Goal: Transaction & Acquisition: Purchase product/service

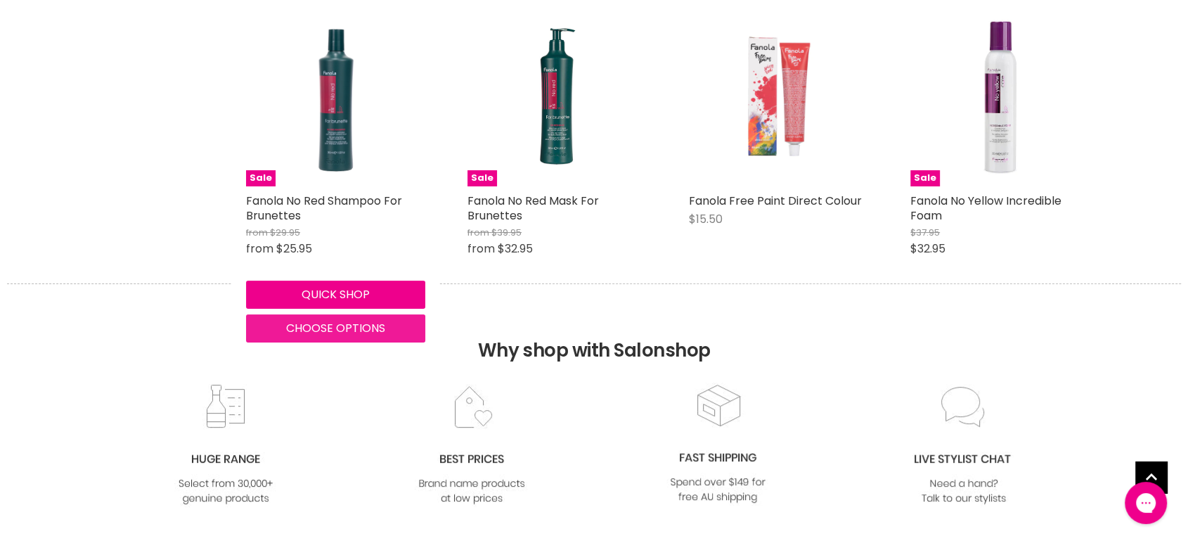
click at [340, 325] on span "Choose options" at bounding box center [335, 328] width 99 height 16
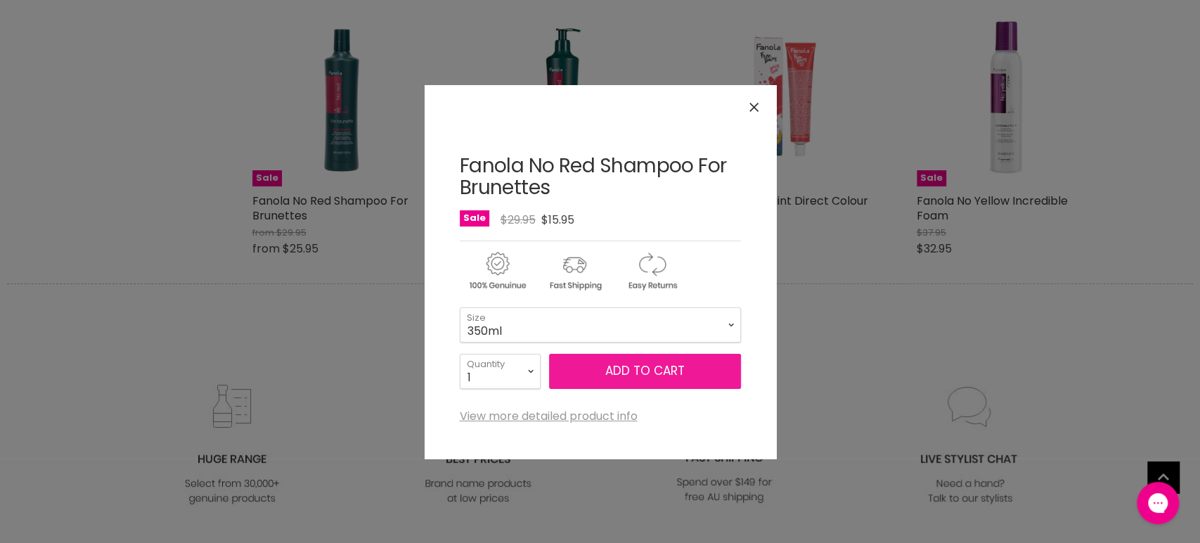
click at [634, 368] on span "Add to cart" at bounding box center [644, 370] width 79 height 17
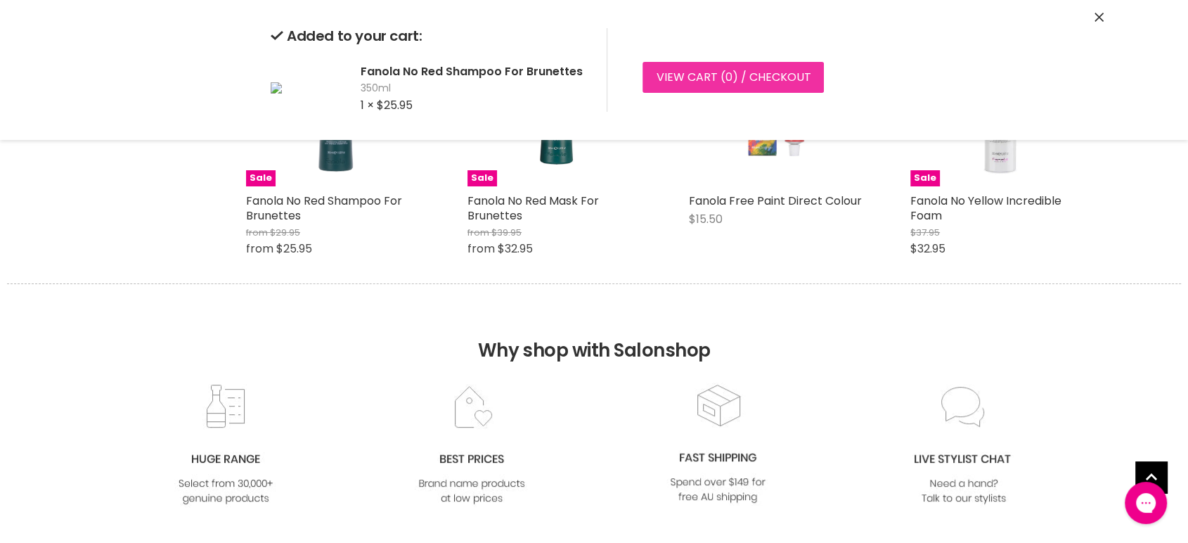
click at [681, 77] on link "View cart ( 0 ) / Checkout" at bounding box center [733, 77] width 181 height 31
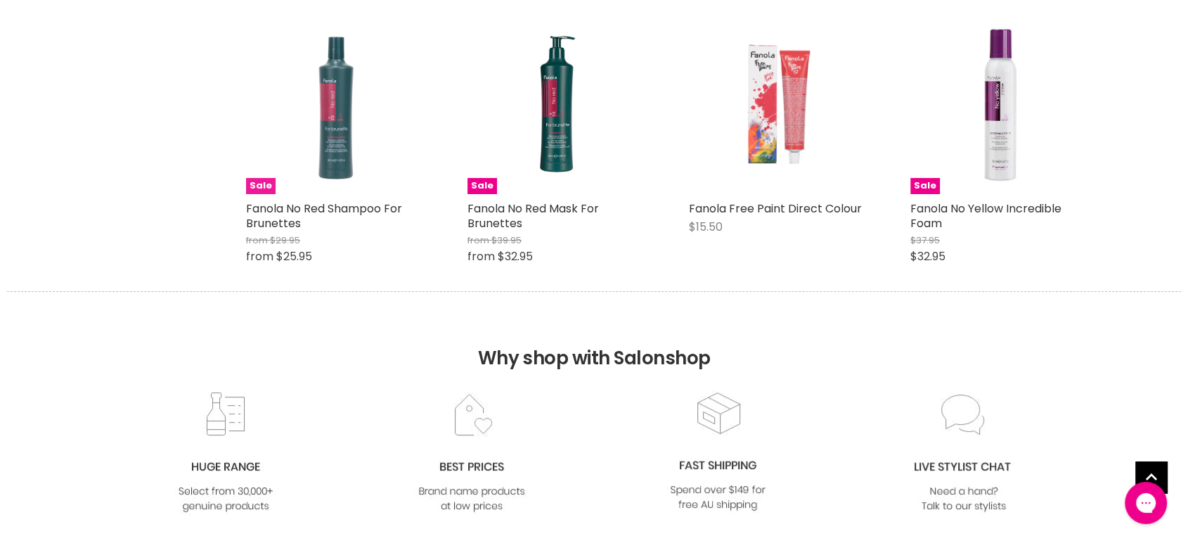
click at [342, 143] on img "Main content" at bounding box center [335, 104] width 179 height 179
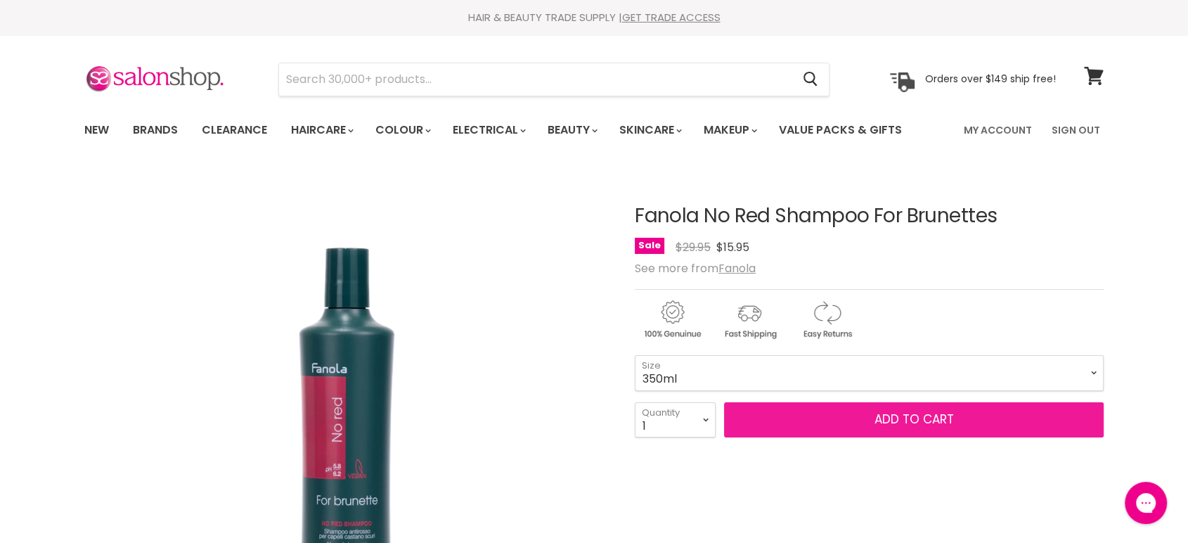
click at [834, 413] on button "Add to cart" at bounding box center [914, 419] width 380 height 35
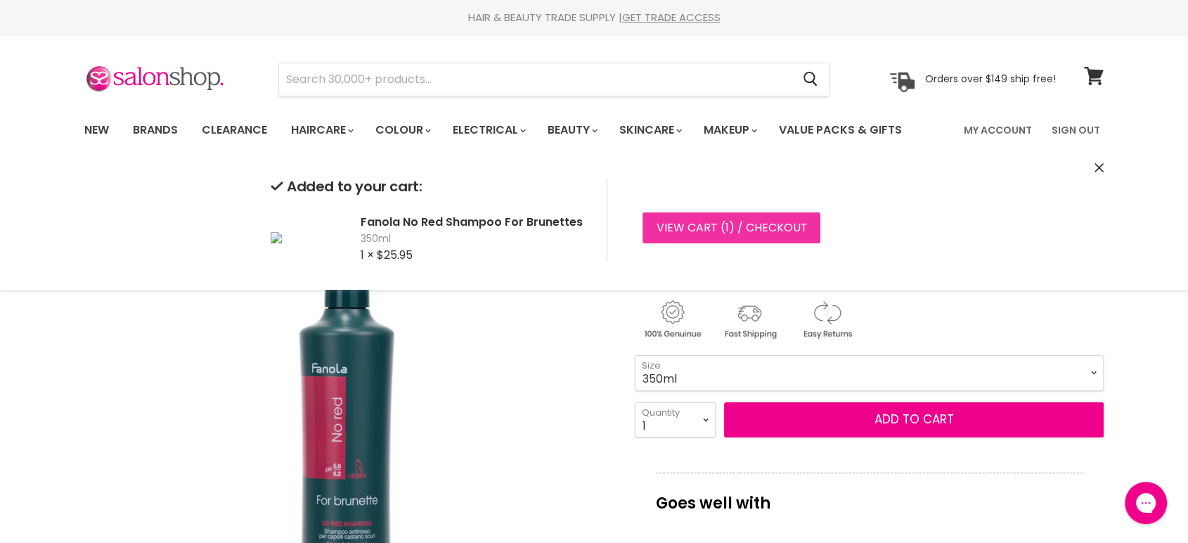
click at [704, 233] on link "View cart ( 1 ) / Checkout" at bounding box center [732, 227] width 178 height 31
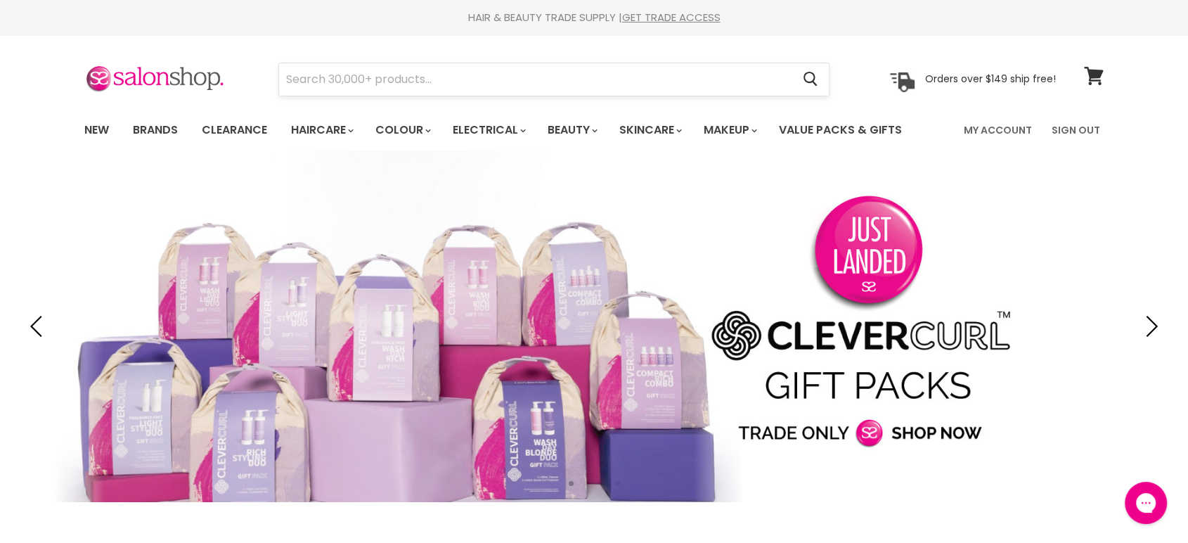
type input "Alfaparf"
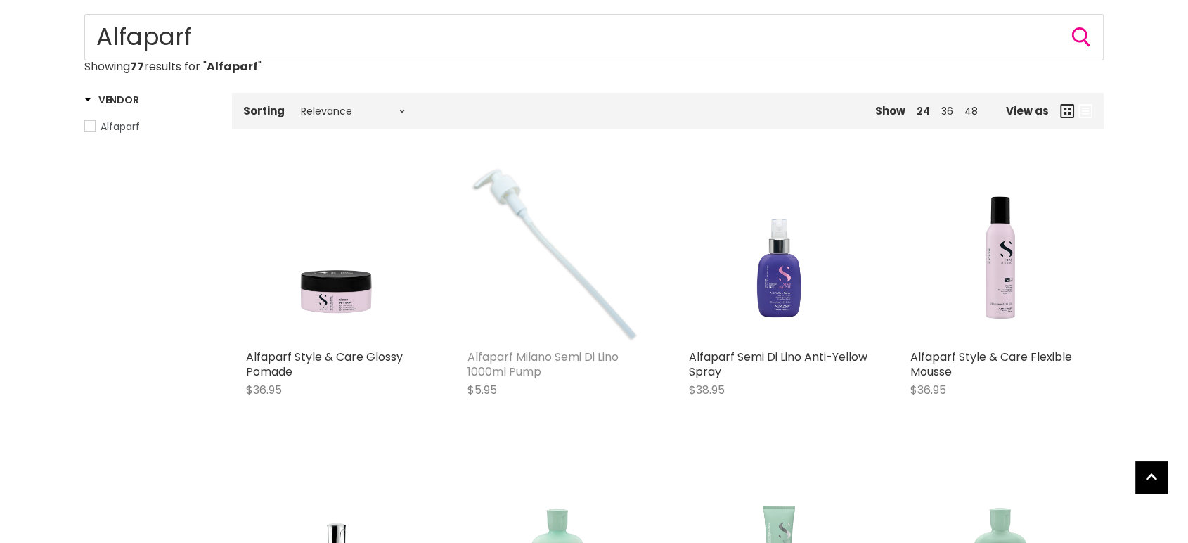
type input "Alfaparf"
click at [573, 356] on link "Alfaparf Milano Semi Di Lino 1000ml Pump" at bounding box center [542, 364] width 151 height 31
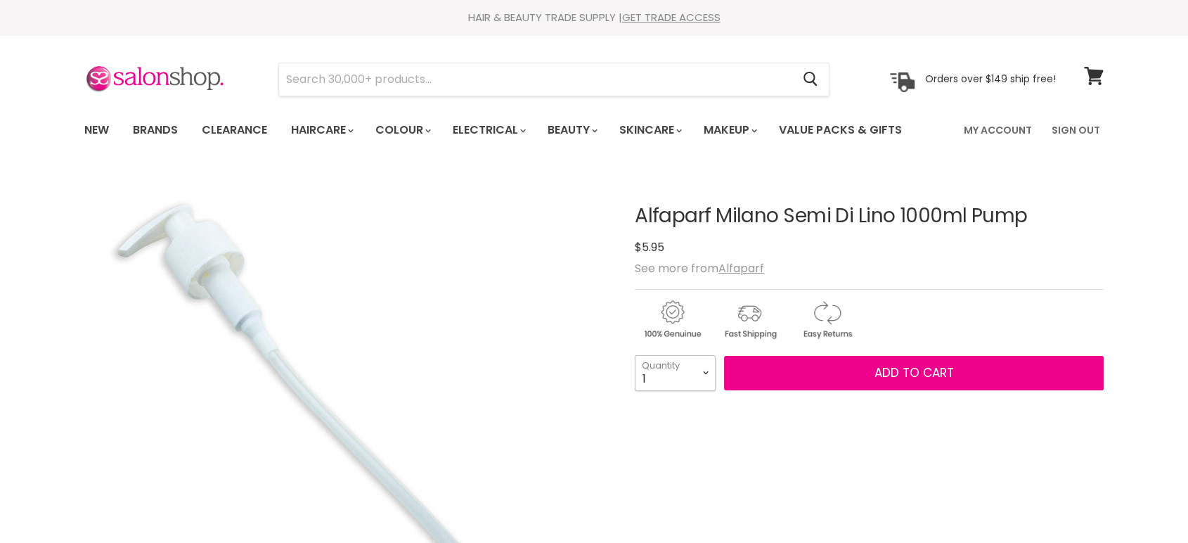
drag, startPoint x: 0, startPoint y: 0, endPoint x: 709, endPoint y: 377, distance: 802.6
click at [709, 377] on select "1 2 3 4 5 6 7 8 9 10+" at bounding box center [675, 372] width 81 height 35
select select "2"
click at [635, 355] on select "1 2 3 4 5 6 7 8 9 10+" at bounding box center [675, 372] width 81 height 35
type input "2"
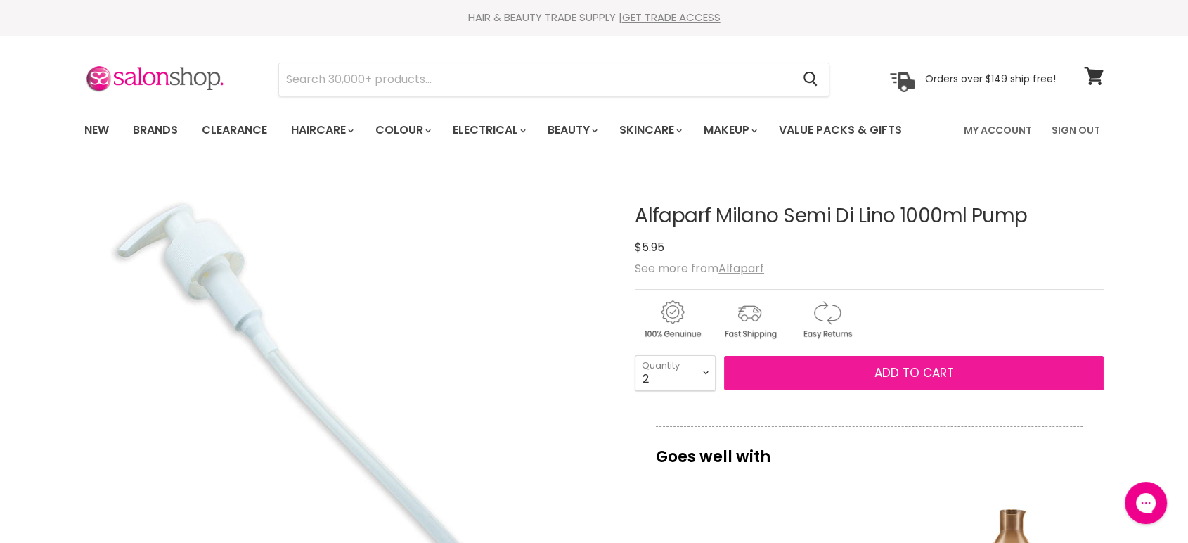
click at [926, 378] on span "Add to cart" at bounding box center [914, 372] width 79 height 17
click at [927, 370] on span "Add to cart" at bounding box center [914, 372] width 79 height 17
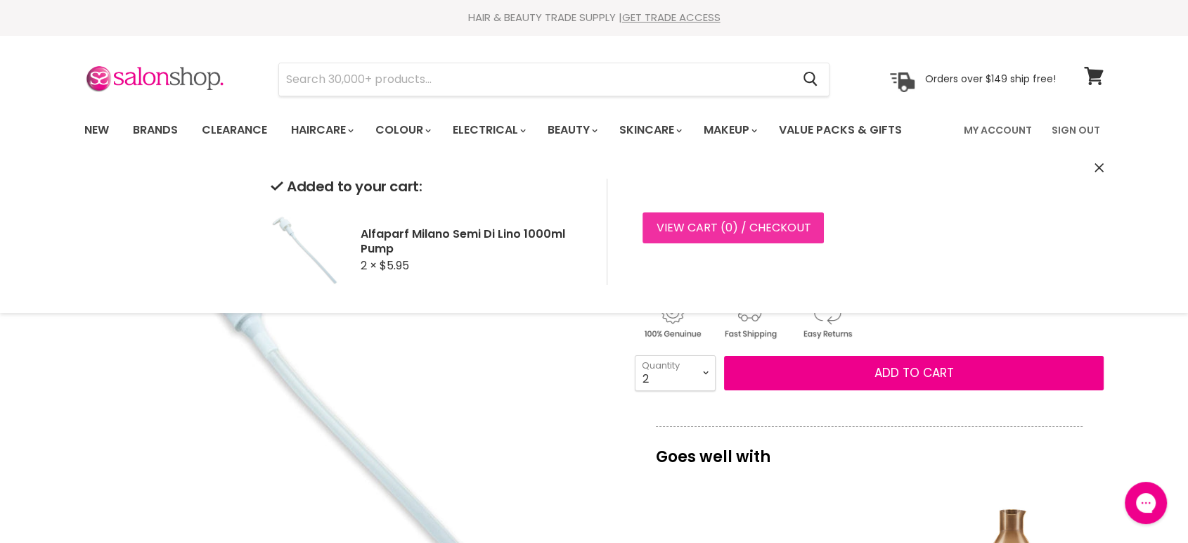
click at [701, 226] on link "View cart ( 0 ) / Checkout" at bounding box center [733, 227] width 181 height 31
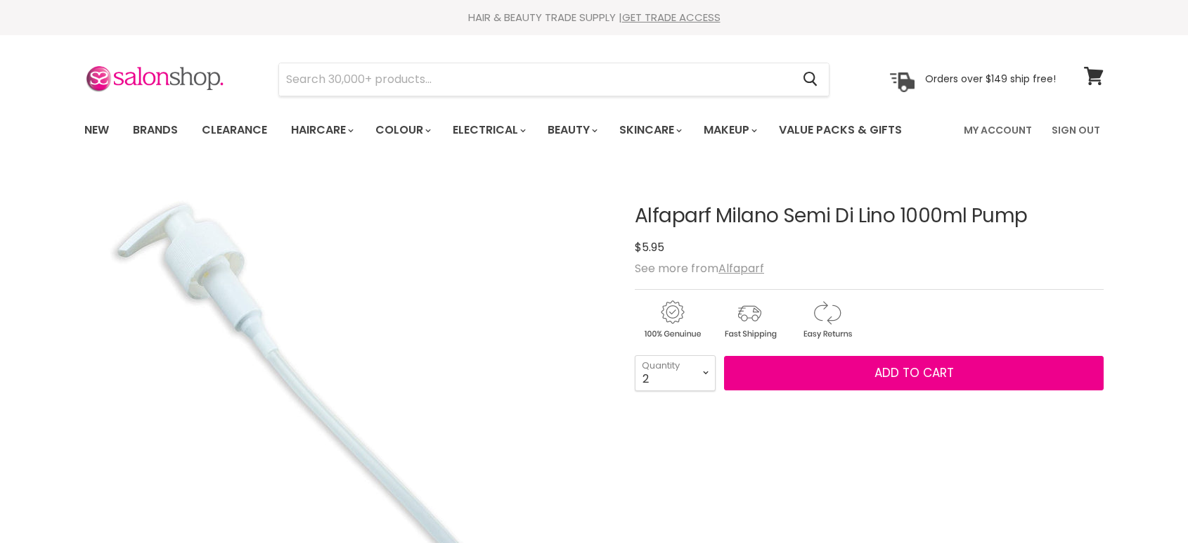
select select "2"
click at [889, 373] on span "Add to cart" at bounding box center [914, 372] width 79 height 17
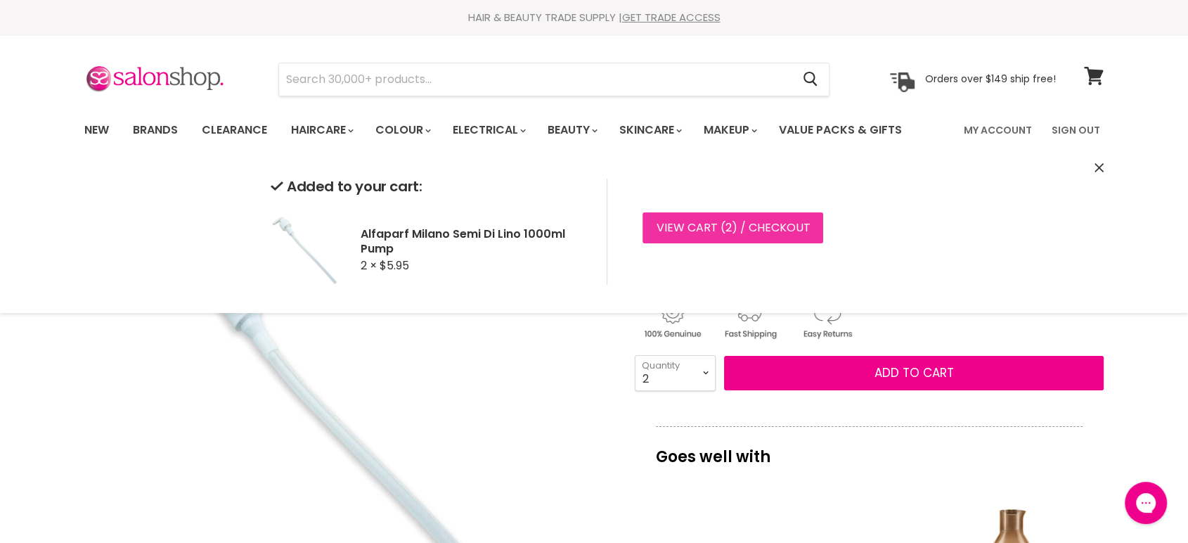
click at [733, 228] on link "View cart ( 2 ) / Checkout" at bounding box center [733, 227] width 181 height 31
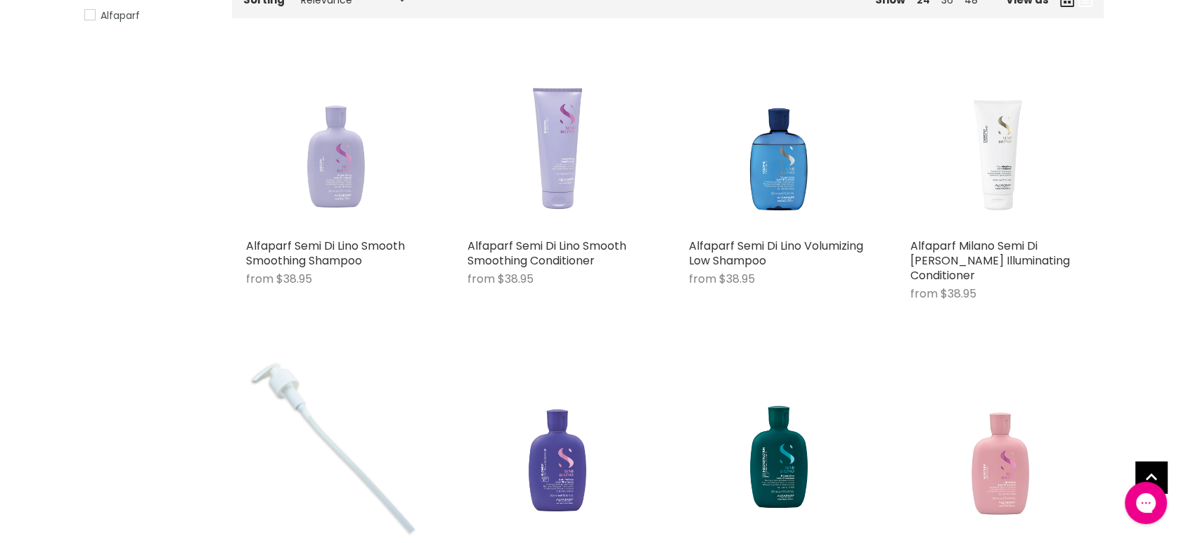
scroll to position [312, 0]
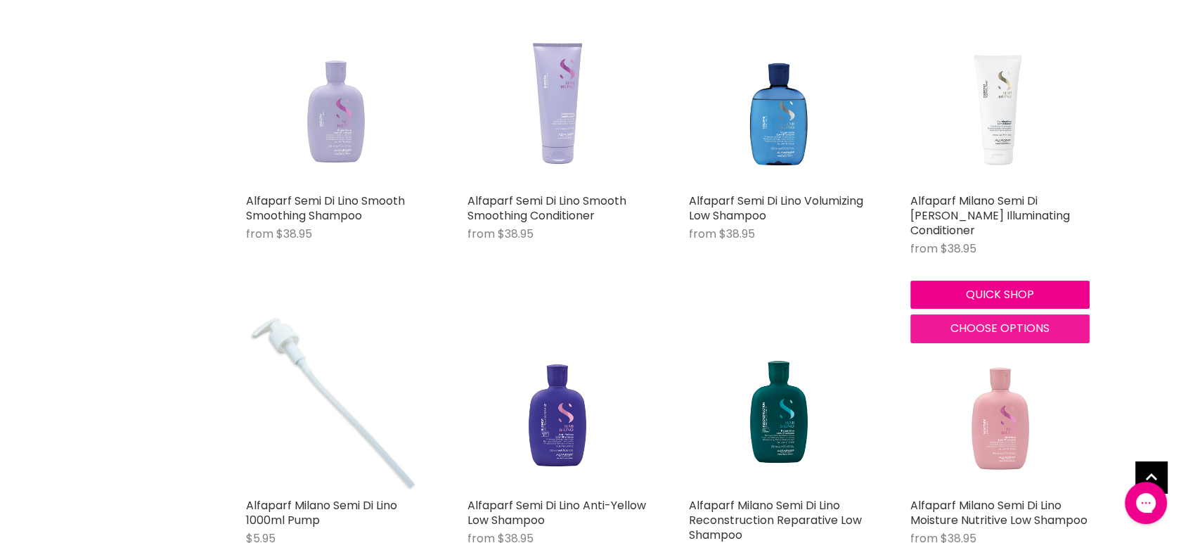
click at [986, 331] on span "Choose options" at bounding box center [999, 328] width 99 height 16
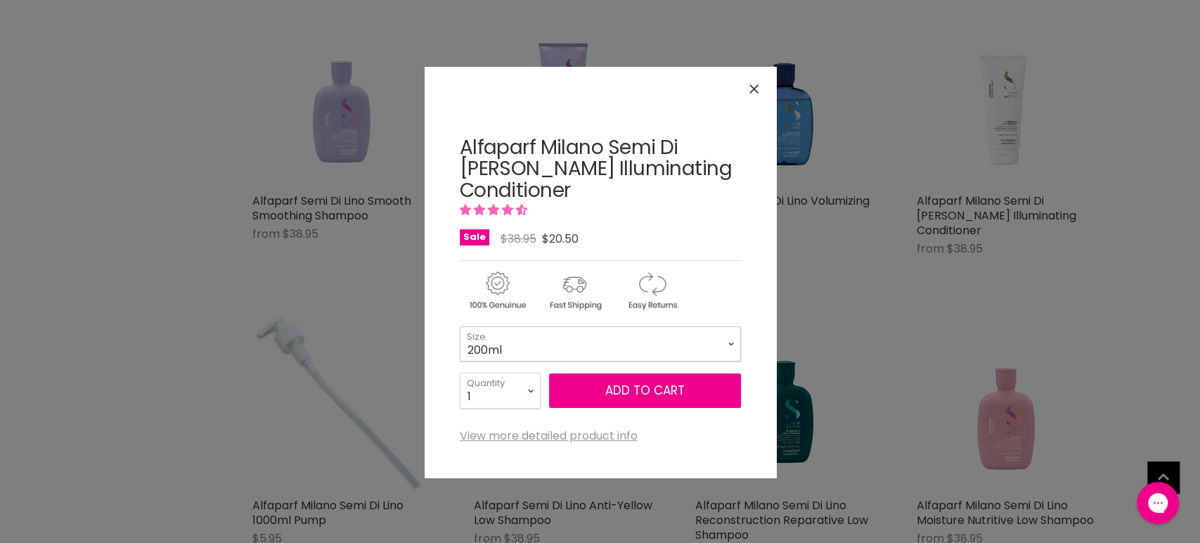
click at [677, 348] on select "200ml 1 Litre" at bounding box center [600, 343] width 281 height 35
click at [460, 326] on select "200ml 1 Litre" at bounding box center [600, 343] width 281 height 35
select select "1 Litre"
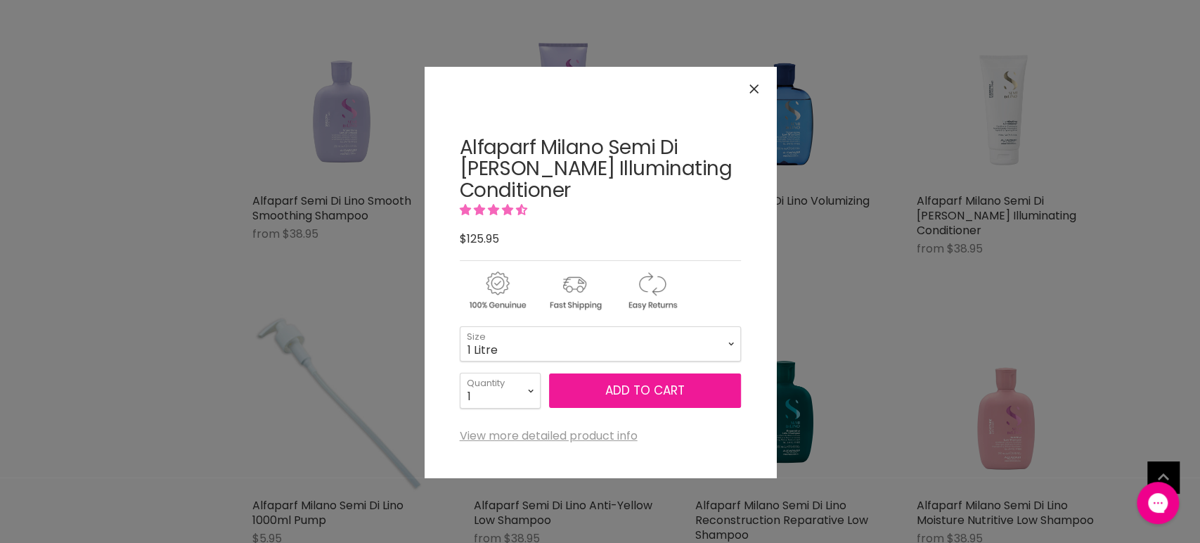
click at [636, 390] on button "Add to cart" at bounding box center [645, 390] width 192 height 35
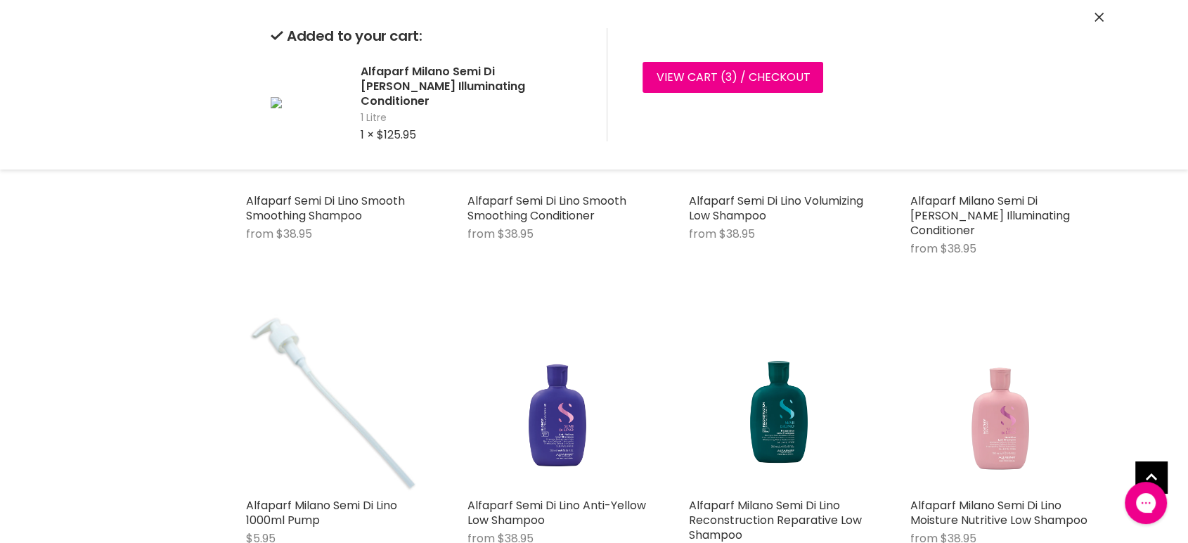
click at [1097, 16] on icon "Close" at bounding box center [1099, 17] width 9 height 9
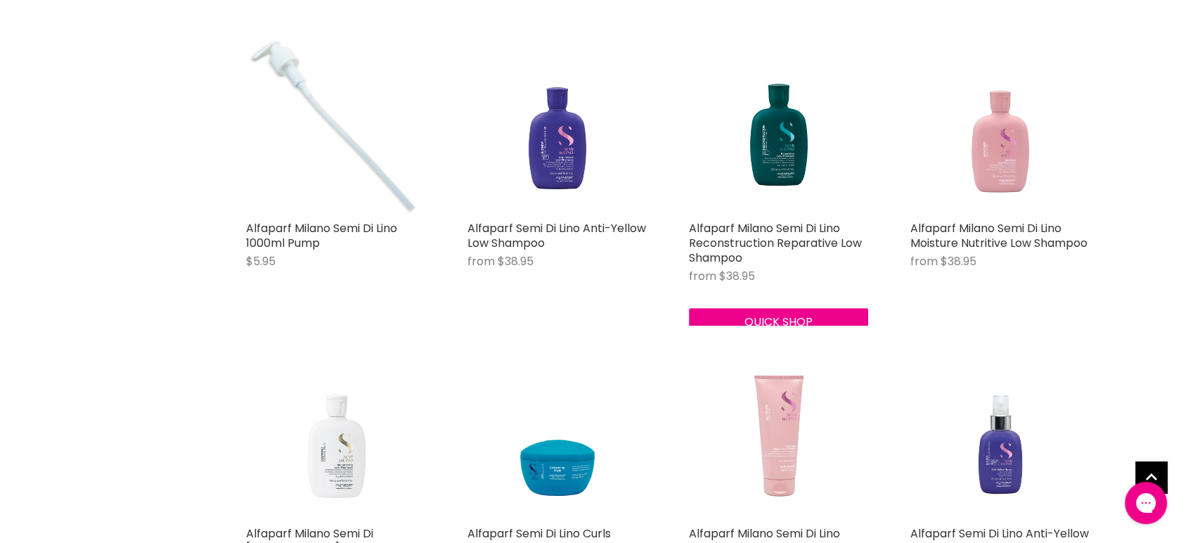
scroll to position [781, 0]
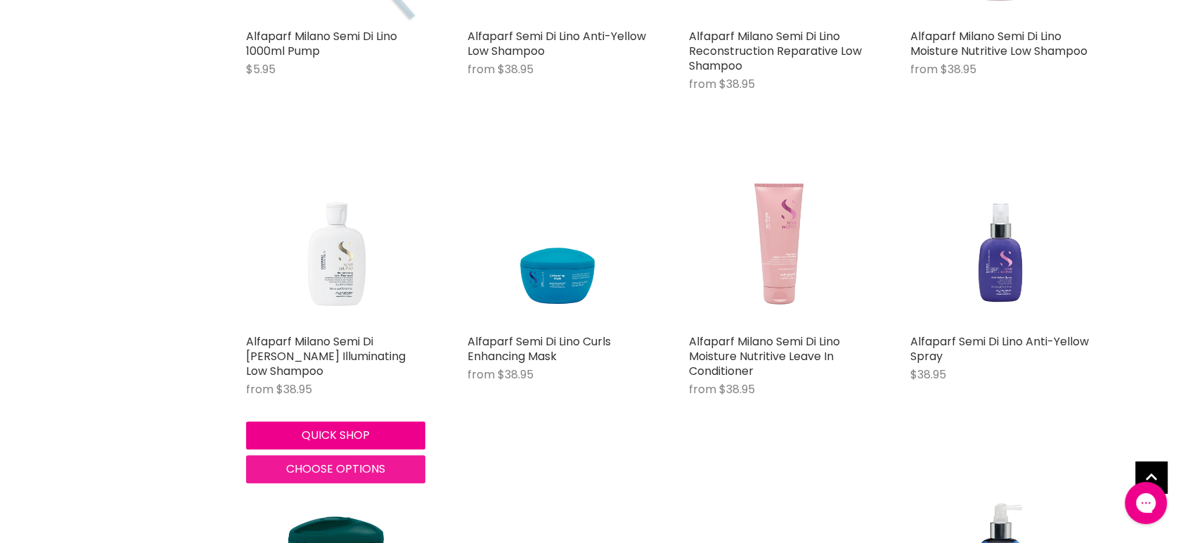
click at [337, 464] on span "Choose options" at bounding box center [335, 468] width 99 height 16
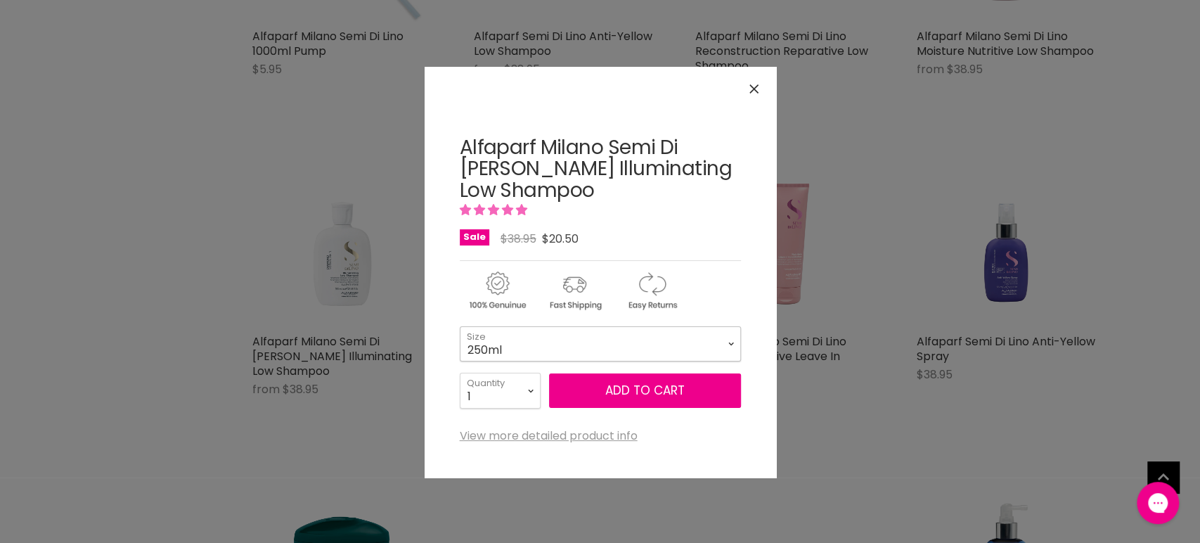
click at [517, 356] on select "250ml 1 Litre" at bounding box center [600, 343] width 281 height 35
click at [460, 326] on select "250ml 1 Litre" at bounding box center [600, 343] width 281 height 35
select select "1 Litre"
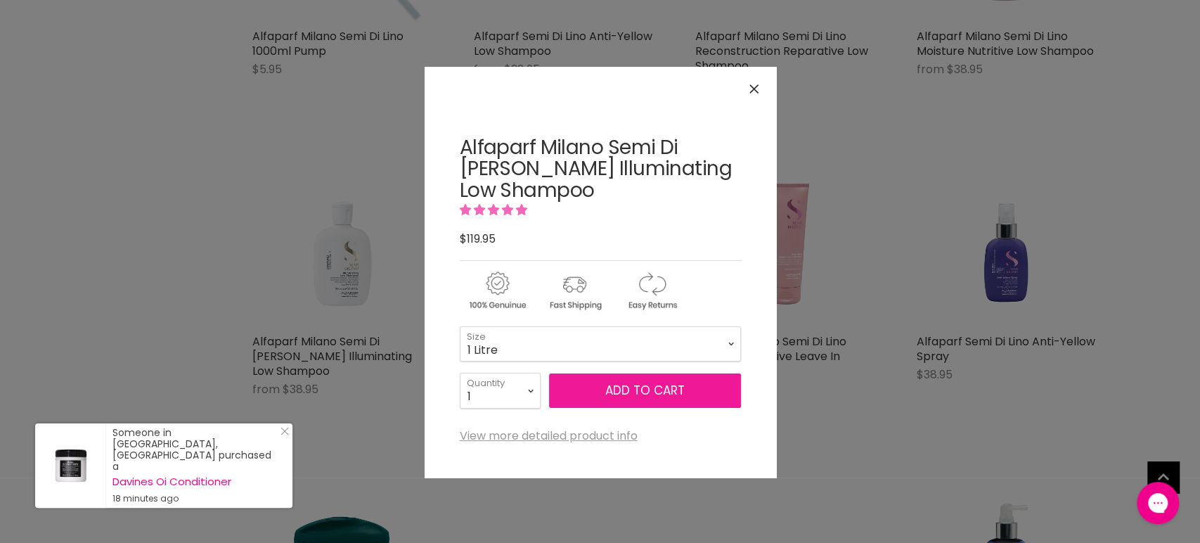
click at [641, 392] on button "Add to cart" at bounding box center [645, 390] width 192 height 35
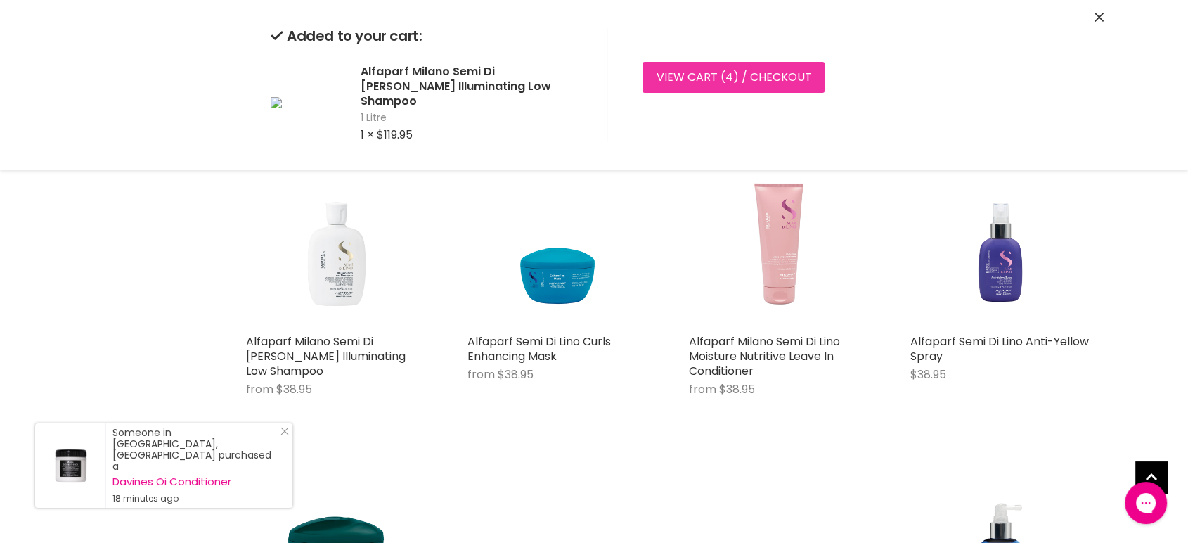
click at [699, 75] on link "View cart ( 4 ) / Checkout" at bounding box center [734, 77] width 182 height 31
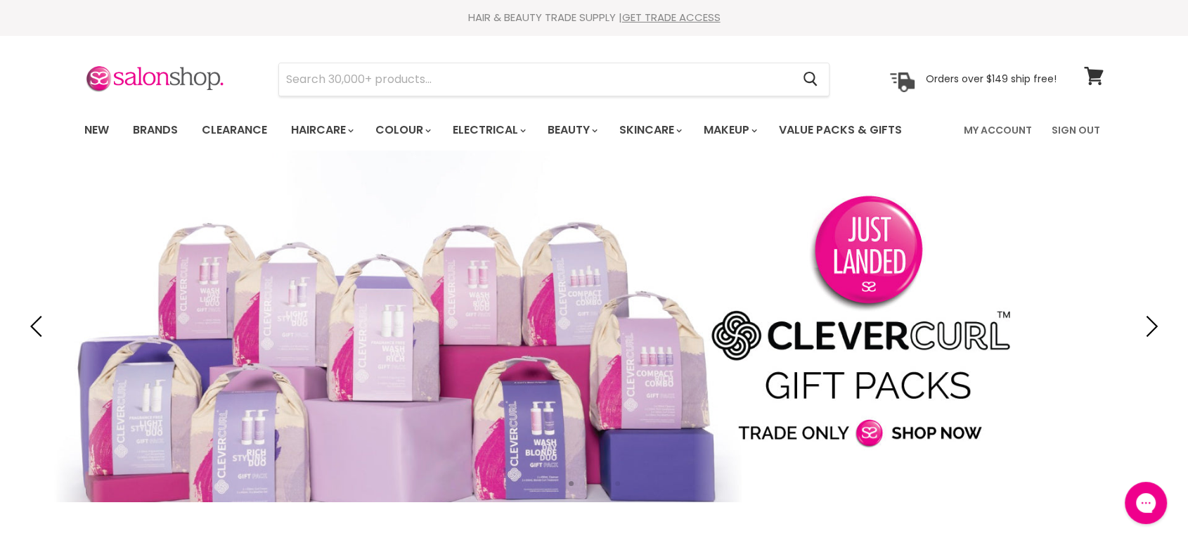
click at [378, 263] on link "Slide 1 of 4" at bounding box center [594, 325] width 1188 height 351
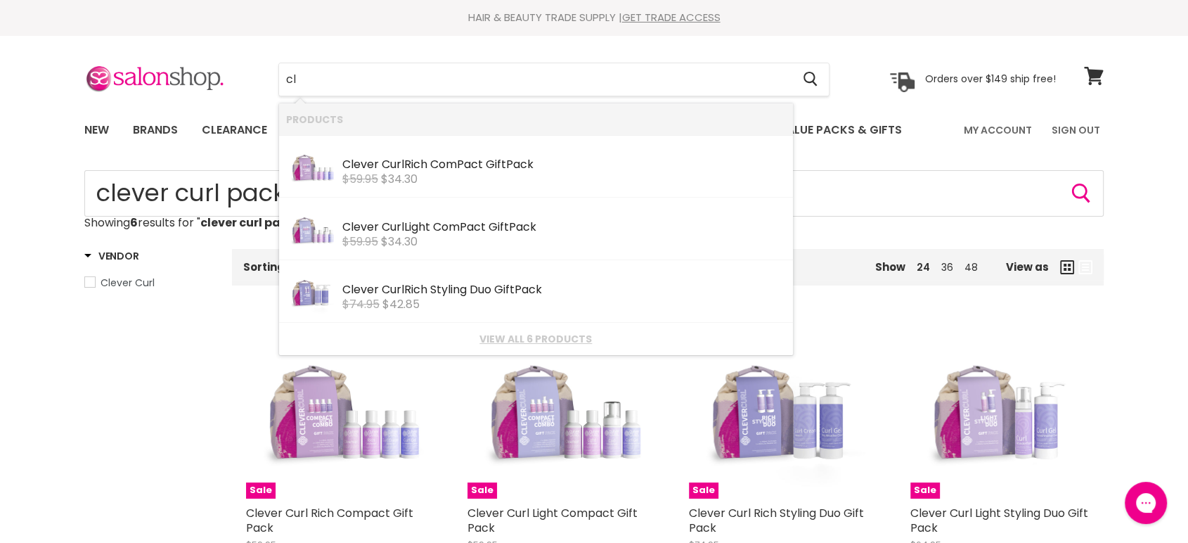
type input "c"
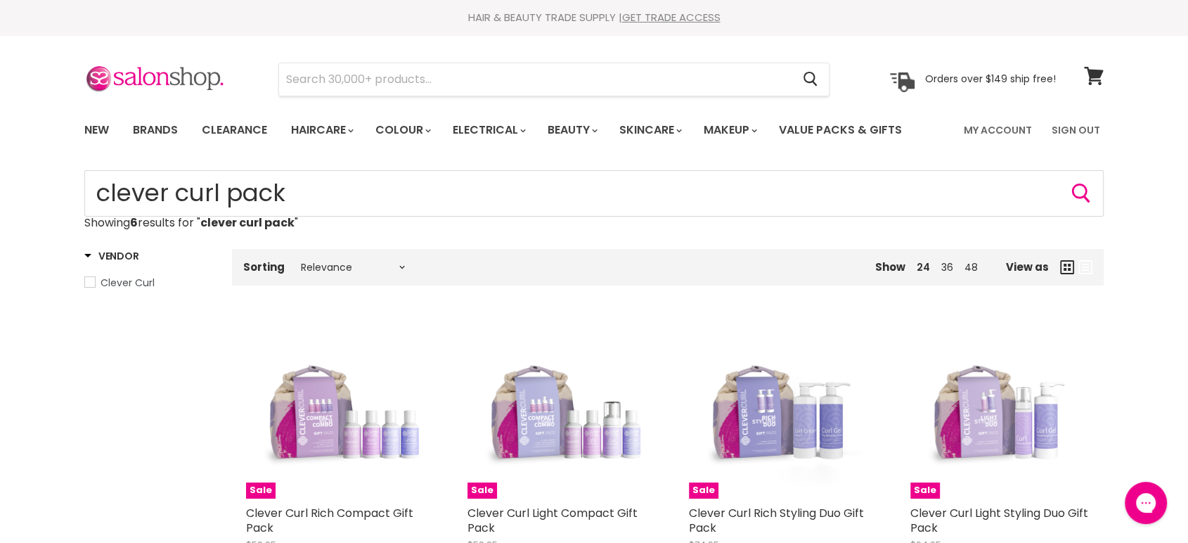
type input "Olaplex Bond Shaper"
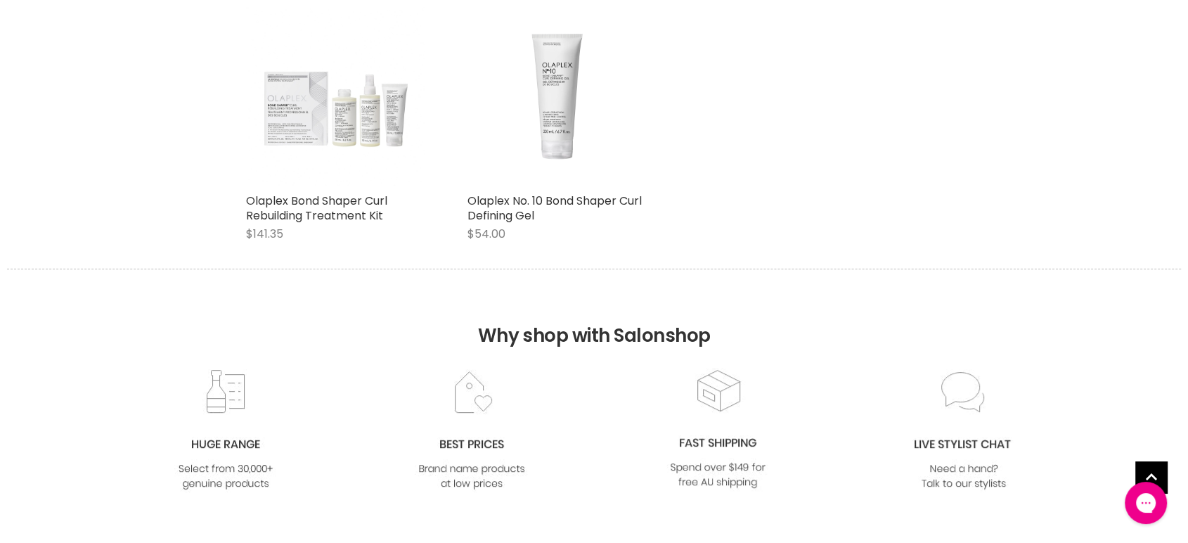
click at [340, 117] on img "Main content" at bounding box center [335, 96] width 179 height 179
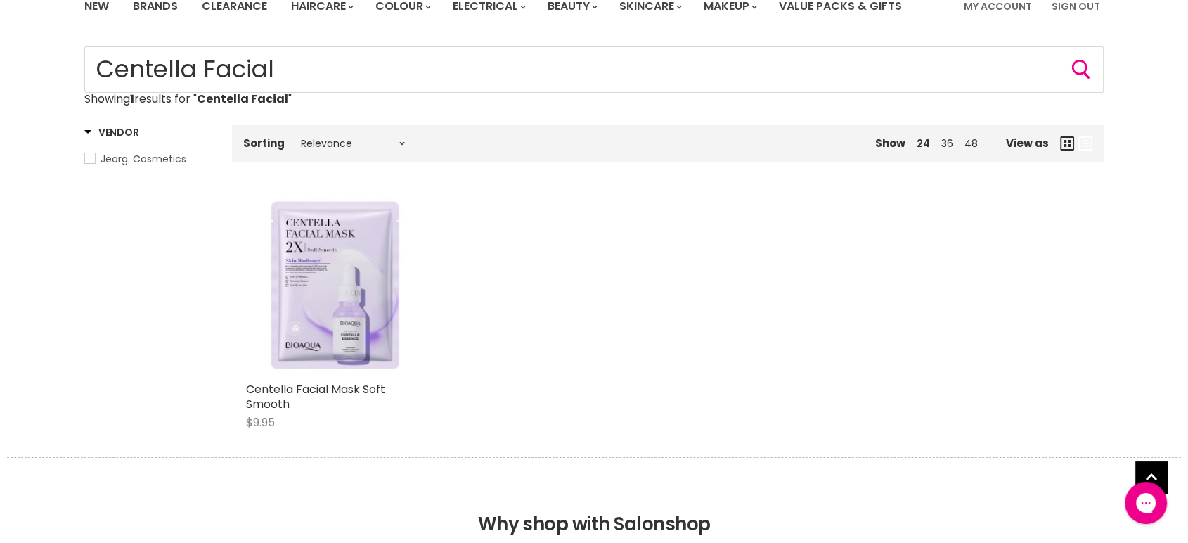
scroll to position [156, 0]
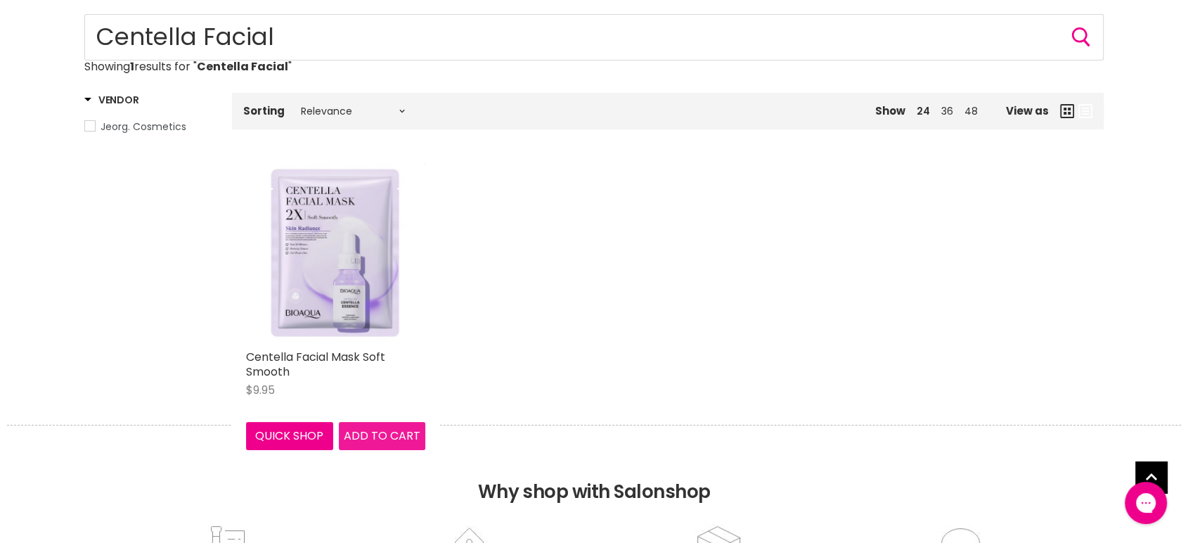
click at [370, 434] on span "Add to cart" at bounding box center [382, 435] width 77 height 16
click at [356, 251] on img "Main content" at bounding box center [336, 252] width 178 height 179
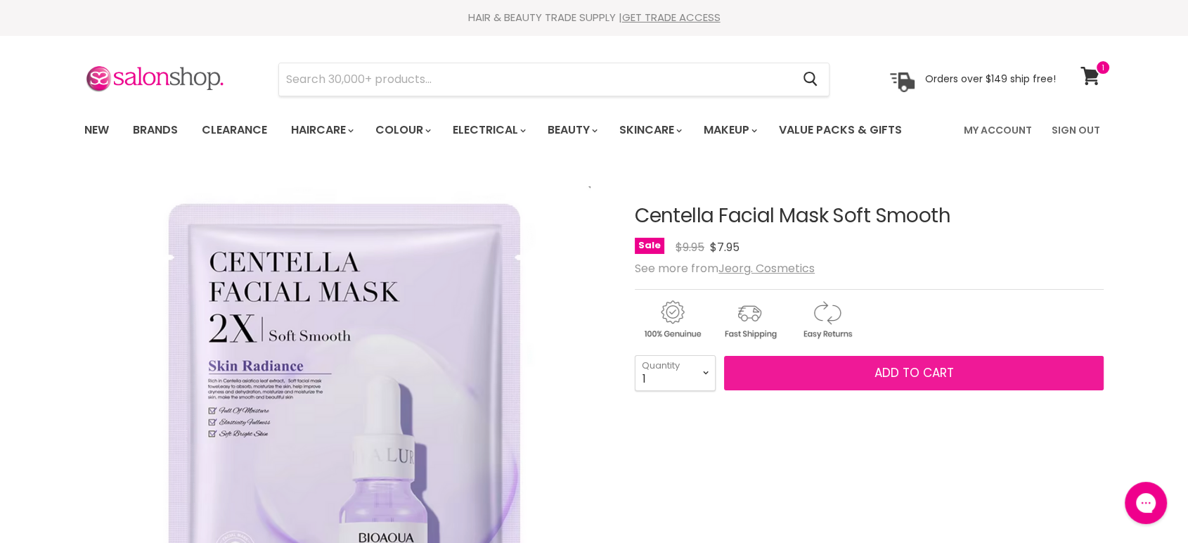
click at [902, 367] on span "Add to cart" at bounding box center [914, 372] width 79 height 17
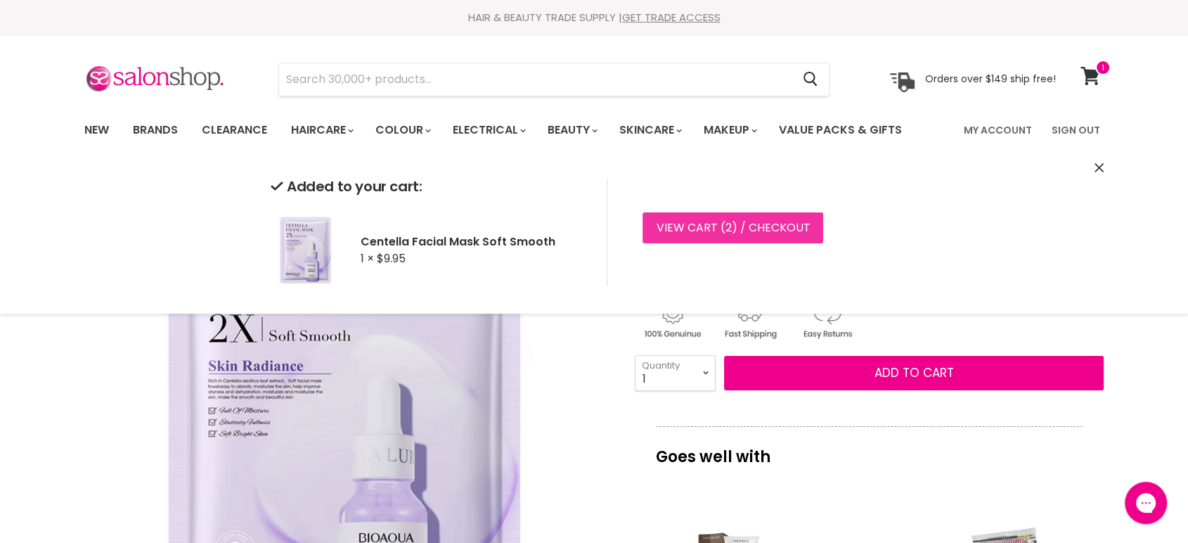
click at [693, 229] on link "View cart ( 2 ) / Checkout" at bounding box center [733, 227] width 181 height 31
